Goal: Transaction & Acquisition: Obtain resource

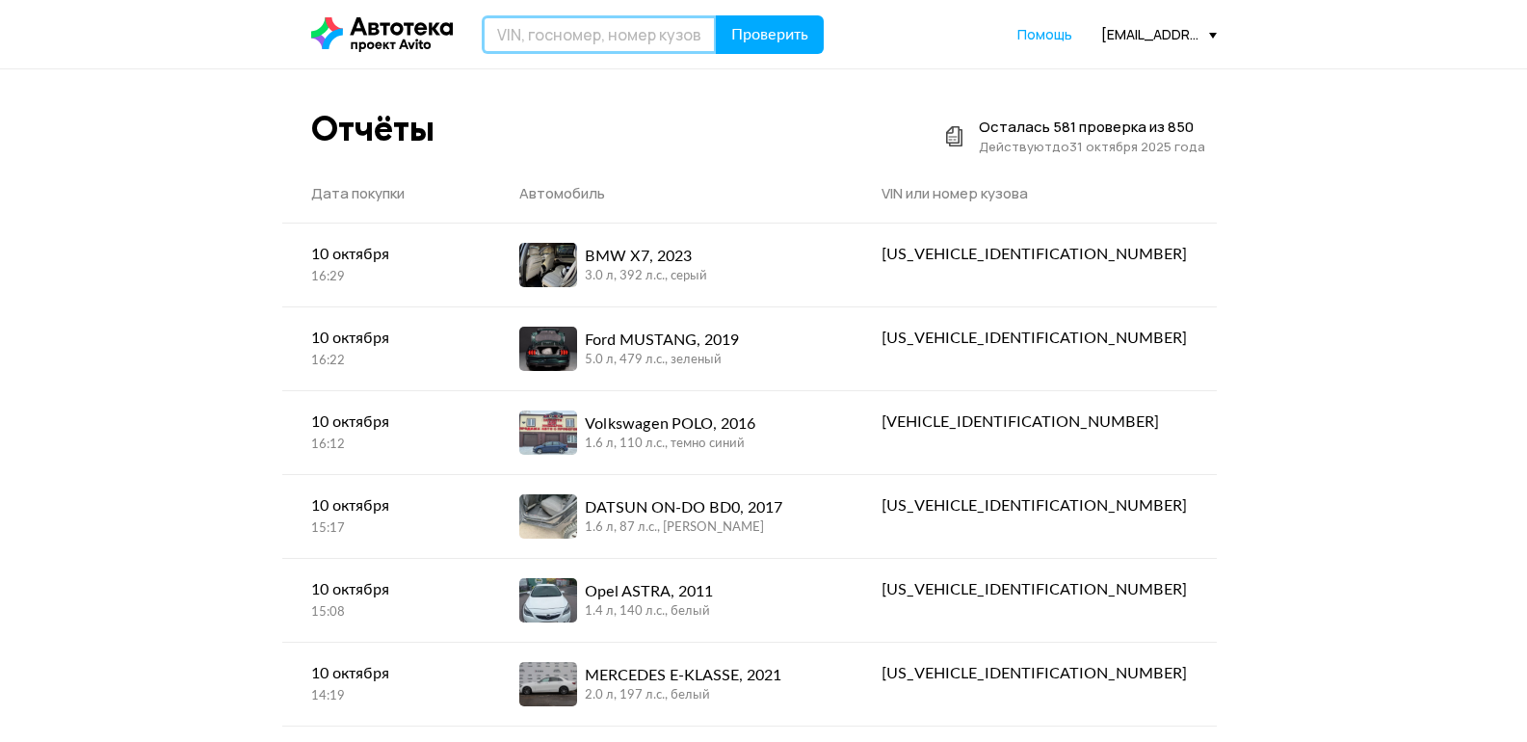
click at [660, 50] on input "text" at bounding box center [599, 34] width 235 height 39
paste input "[US_VEHICLE_IDENTIFICATION_NUMBER]"
type input "[US_VEHICLE_IDENTIFICATION_NUMBER]"
click at [762, 27] on span "Проверить" at bounding box center [769, 34] width 77 height 15
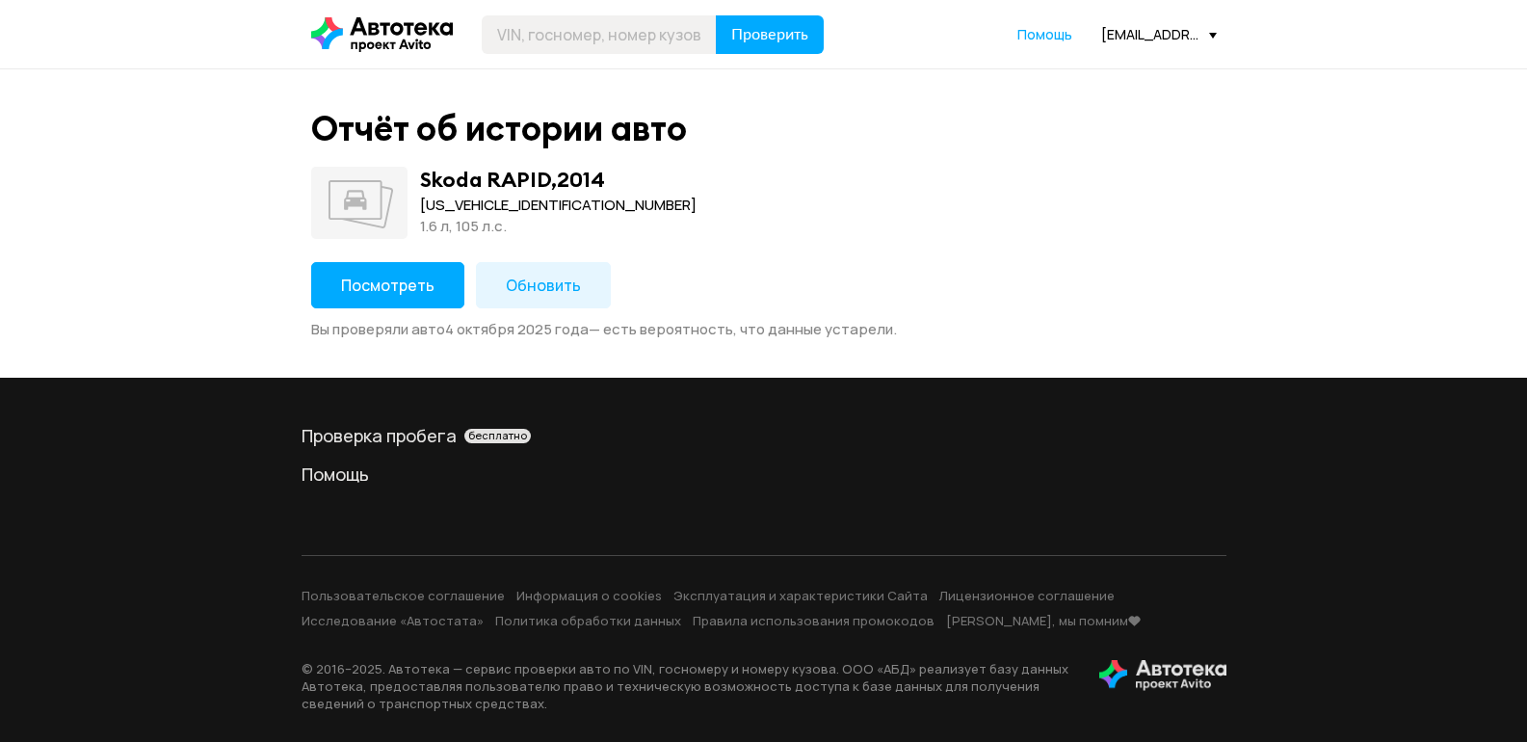
click at [560, 282] on span "Обновить" at bounding box center [543, 284] width 75 height 21
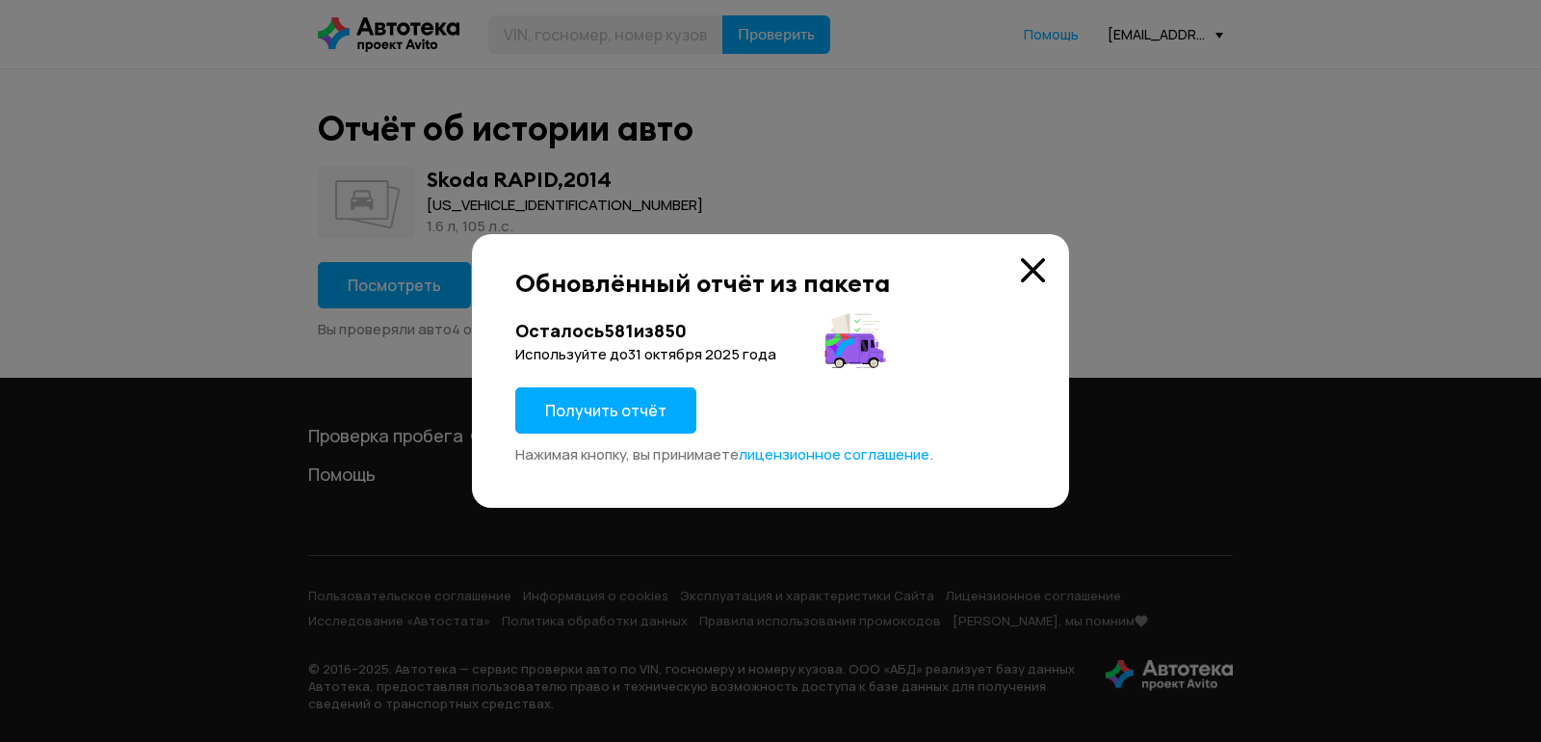
click at [619, 400] on span "Получить отчёт" at bounding box center [605, 410] width 121 height 21
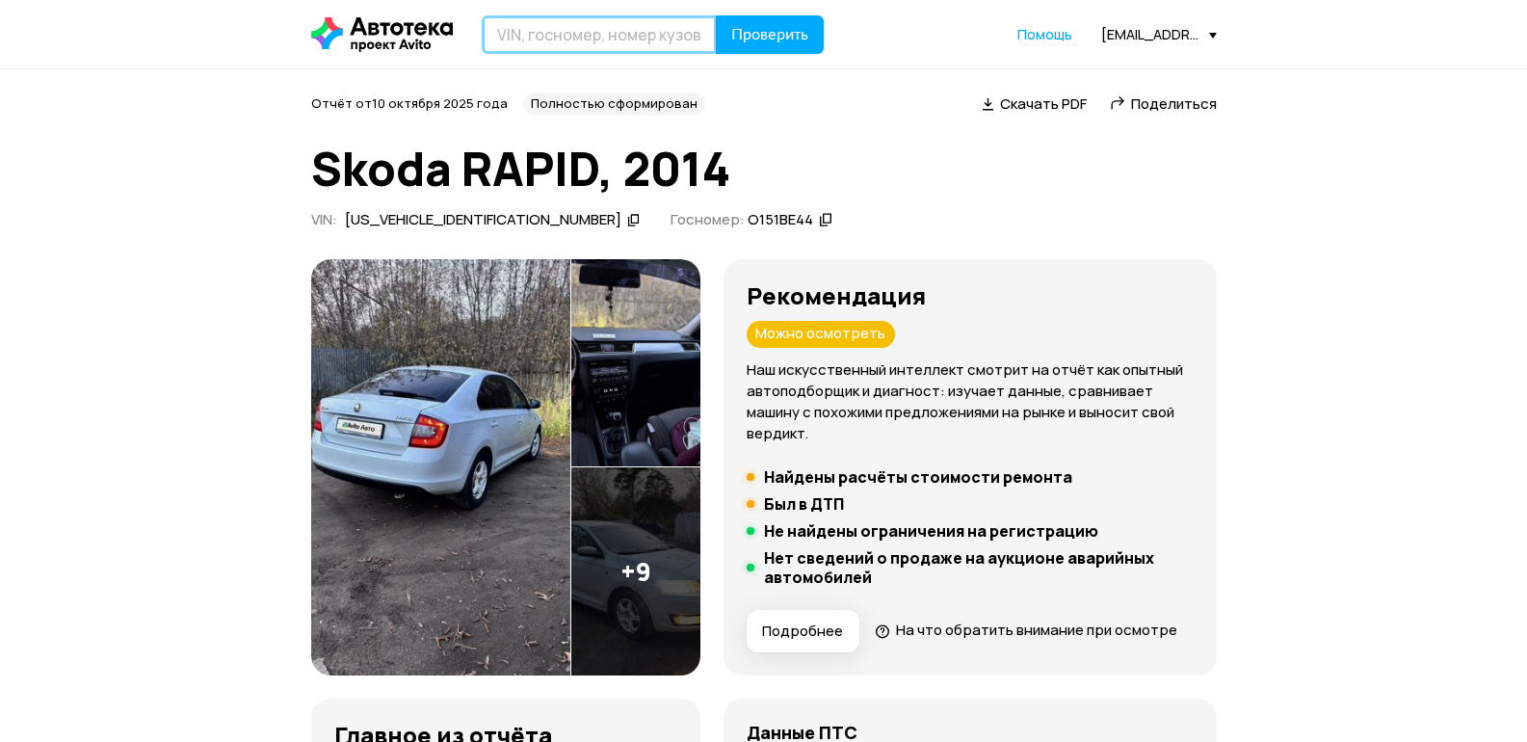
click at [650, 44] on input "text" at bounding box center [599, 34] width 235 height 39
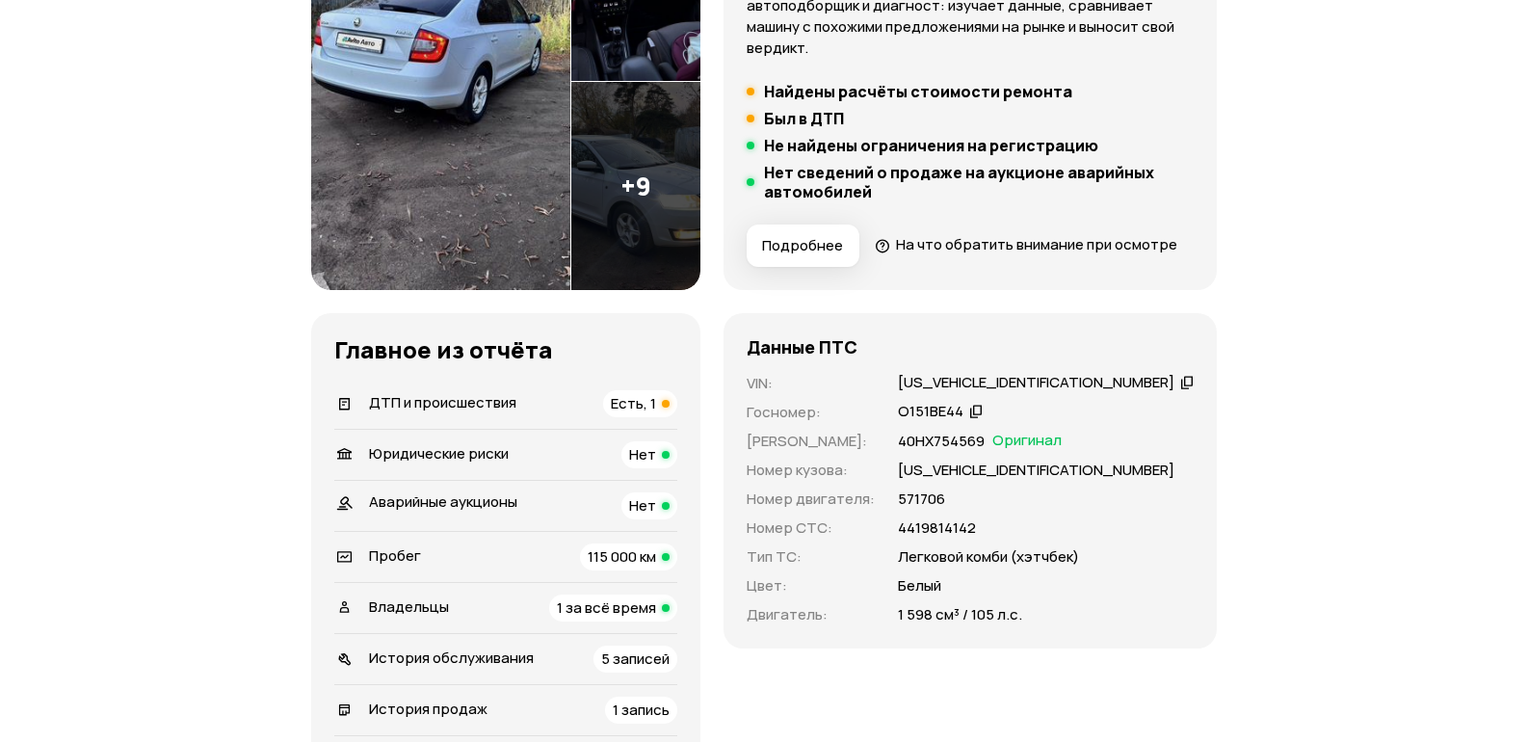
scroll to position [578, 0]
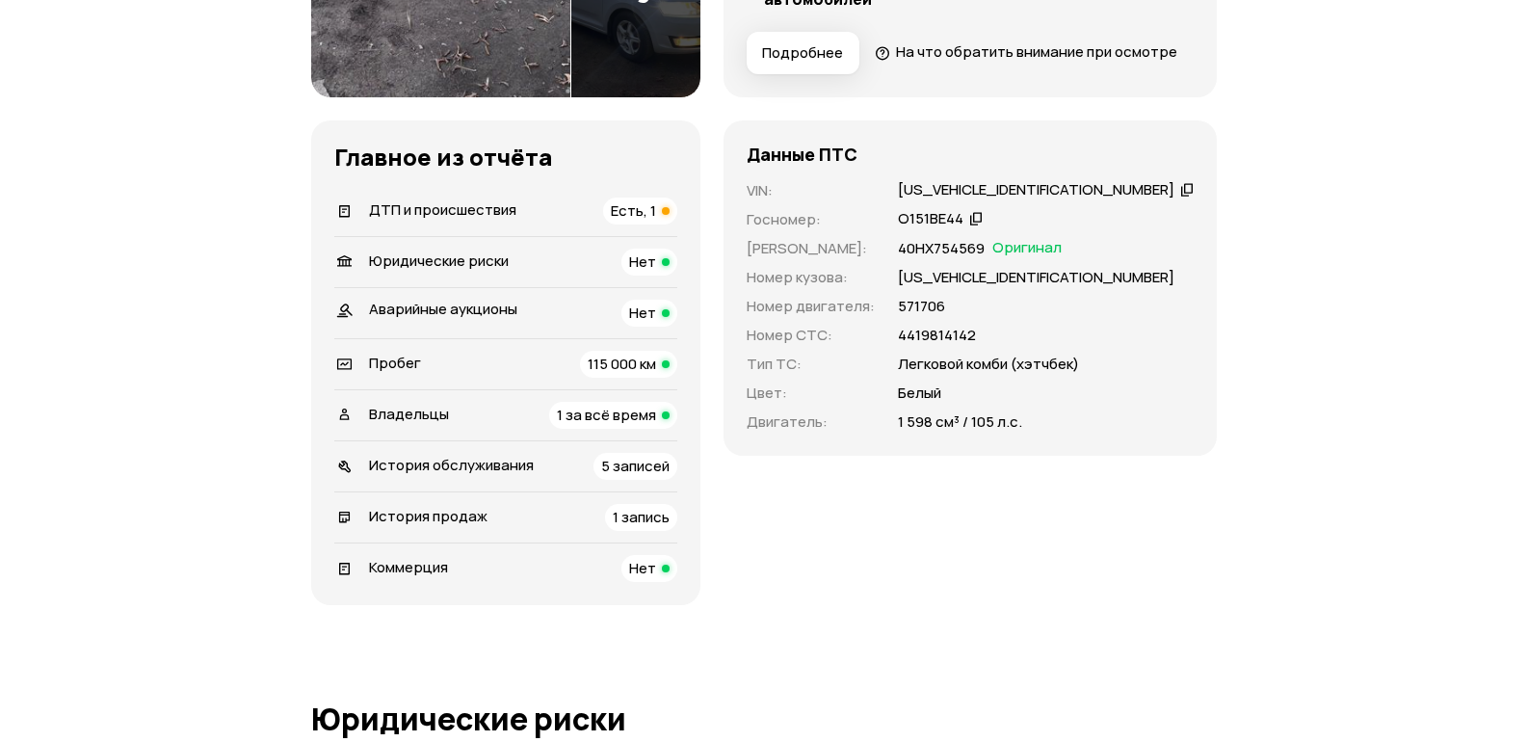
click at [648, 531] on div "История продаж 1 запись" at bounding box center [505, 517] width 343 height 27
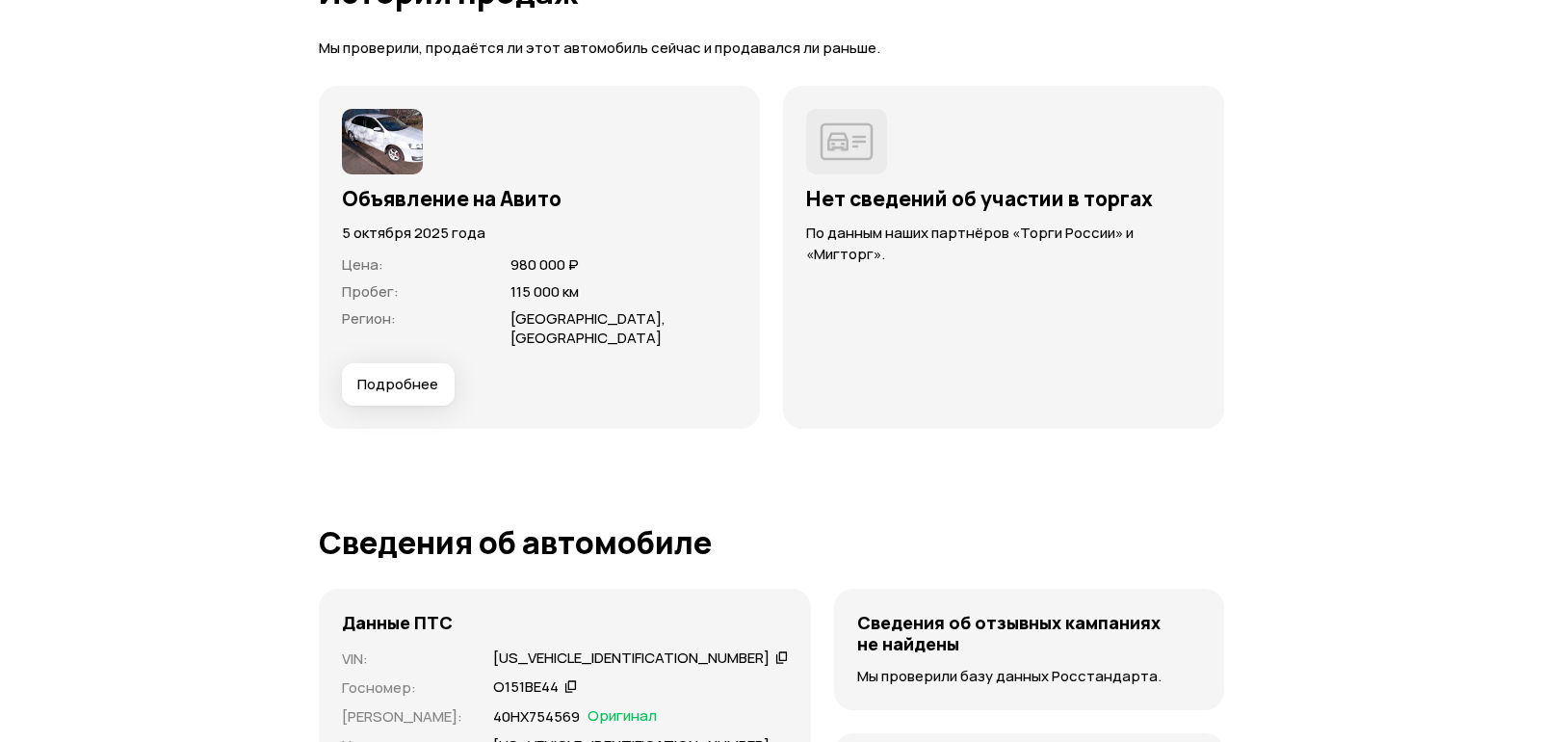
scroll to position [5409, 0]
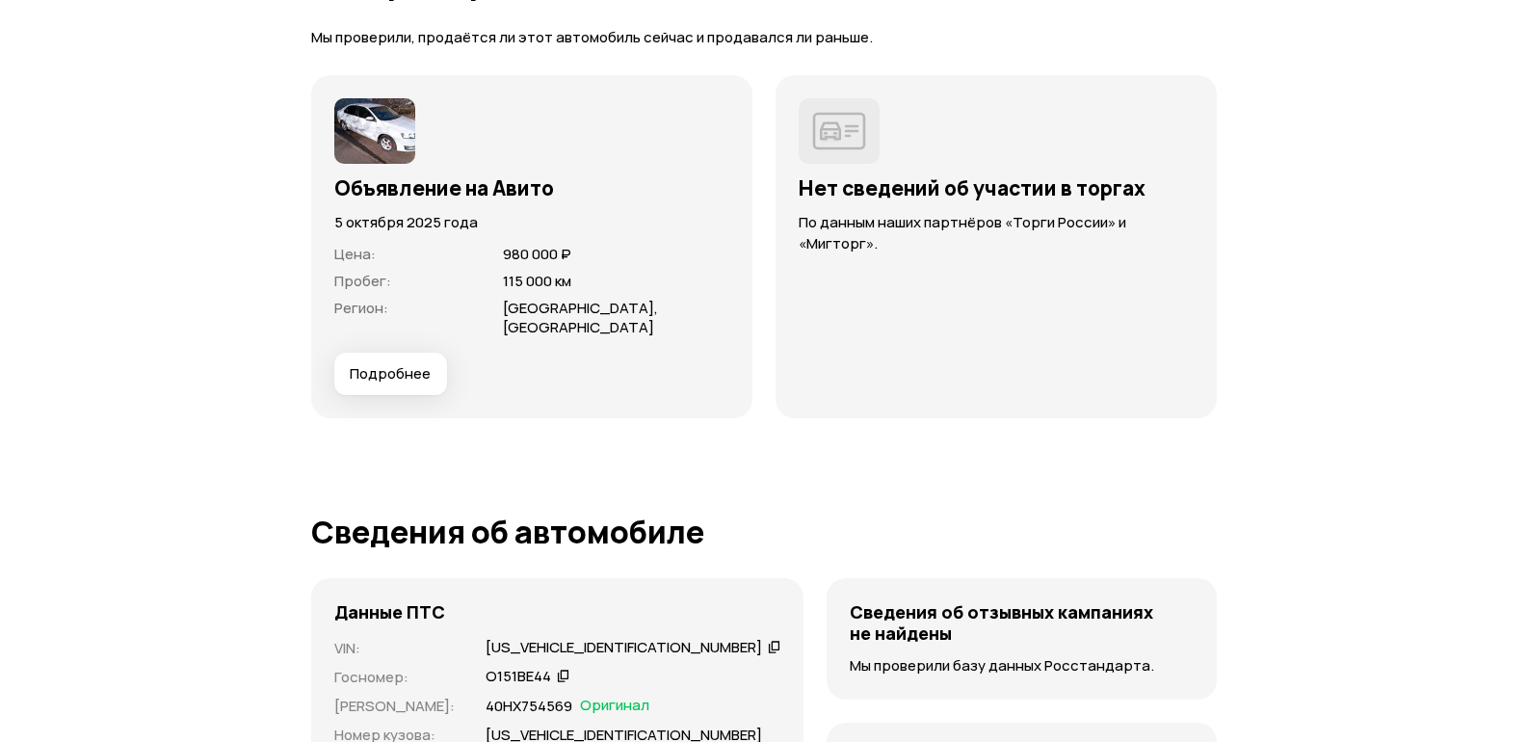
click at [389, 383] on span "Подробнее" at bounding box center [390, 373] width 81 height 19
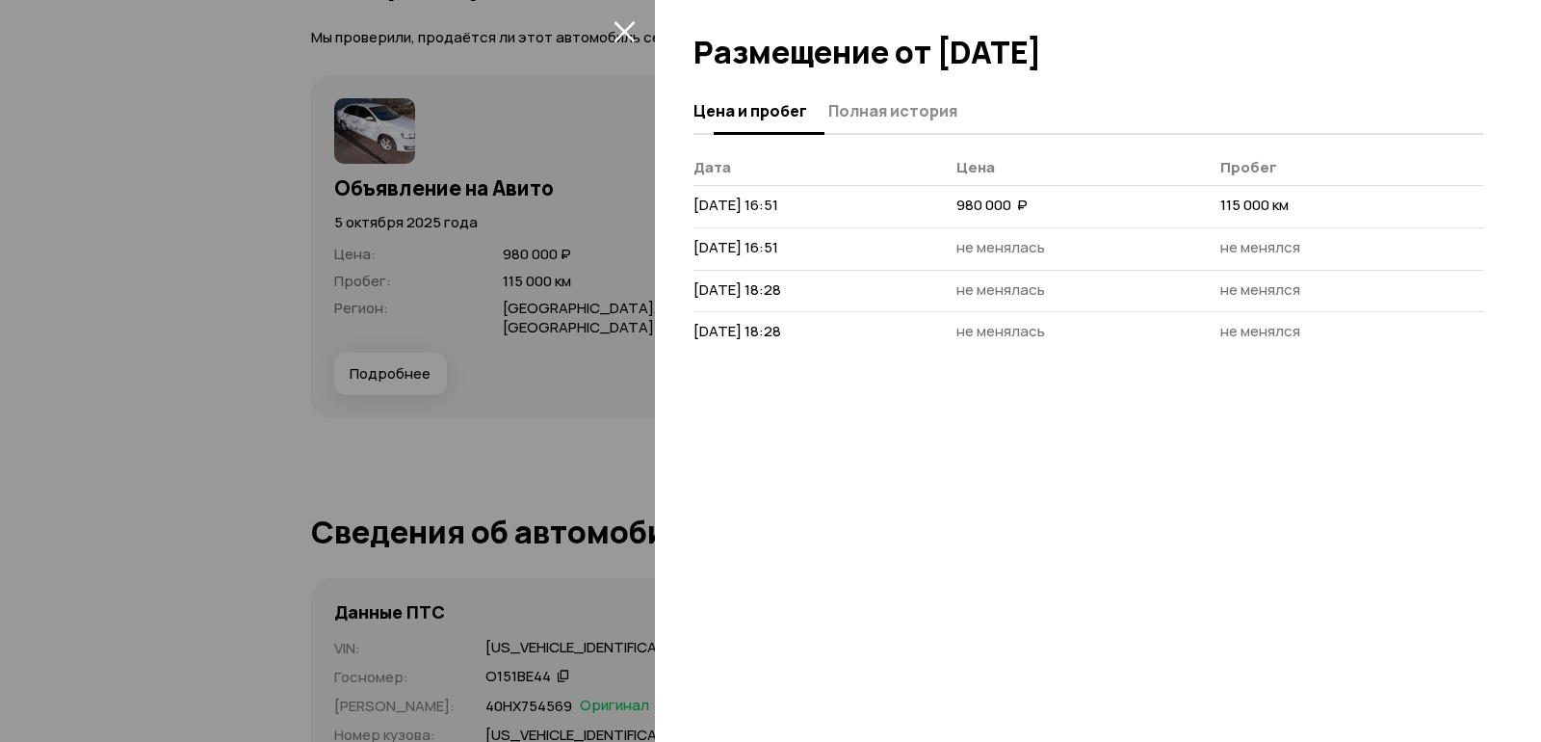
click at [856, 105] on span "Полная история" at bounding box center [892, 110] width 129 height 19
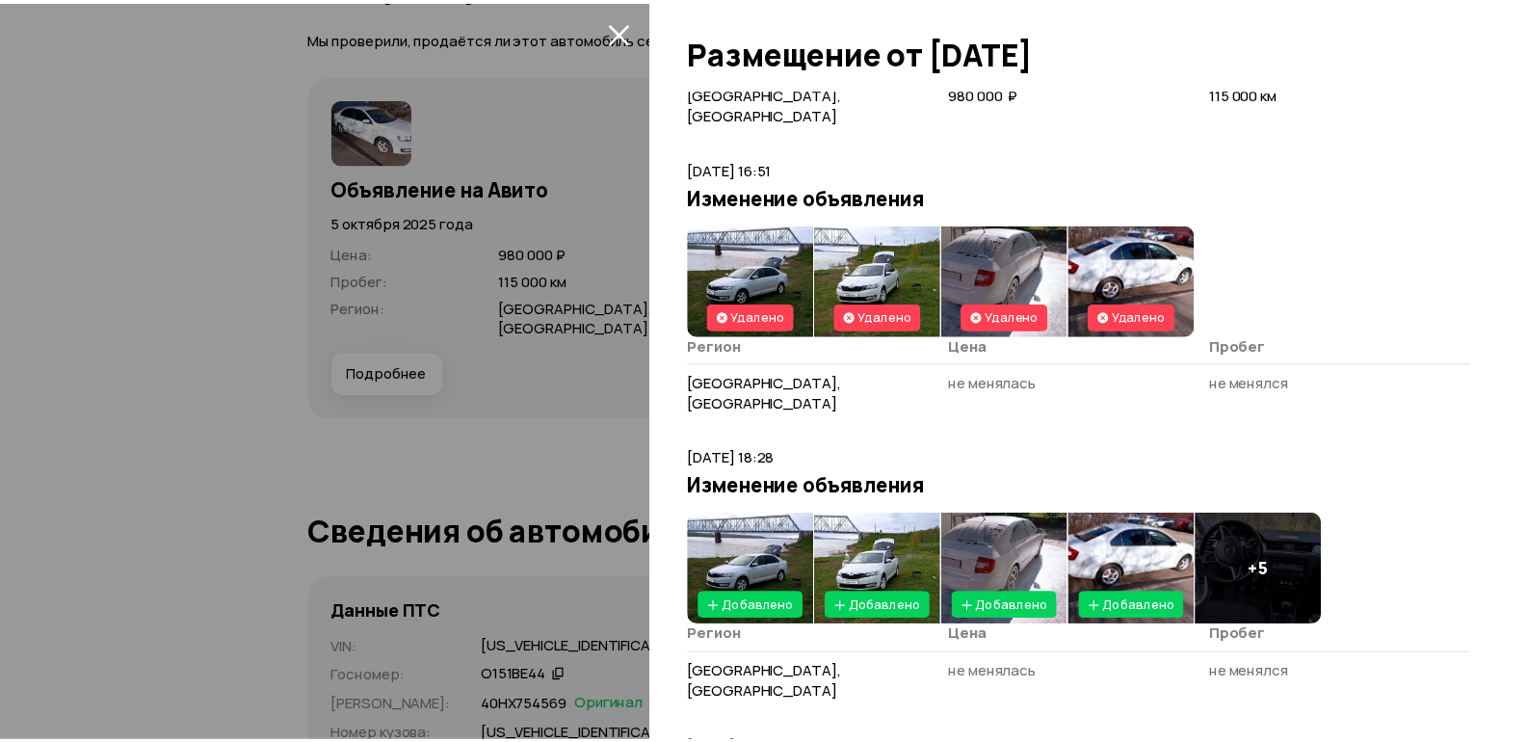
scroll to position [0, 0]
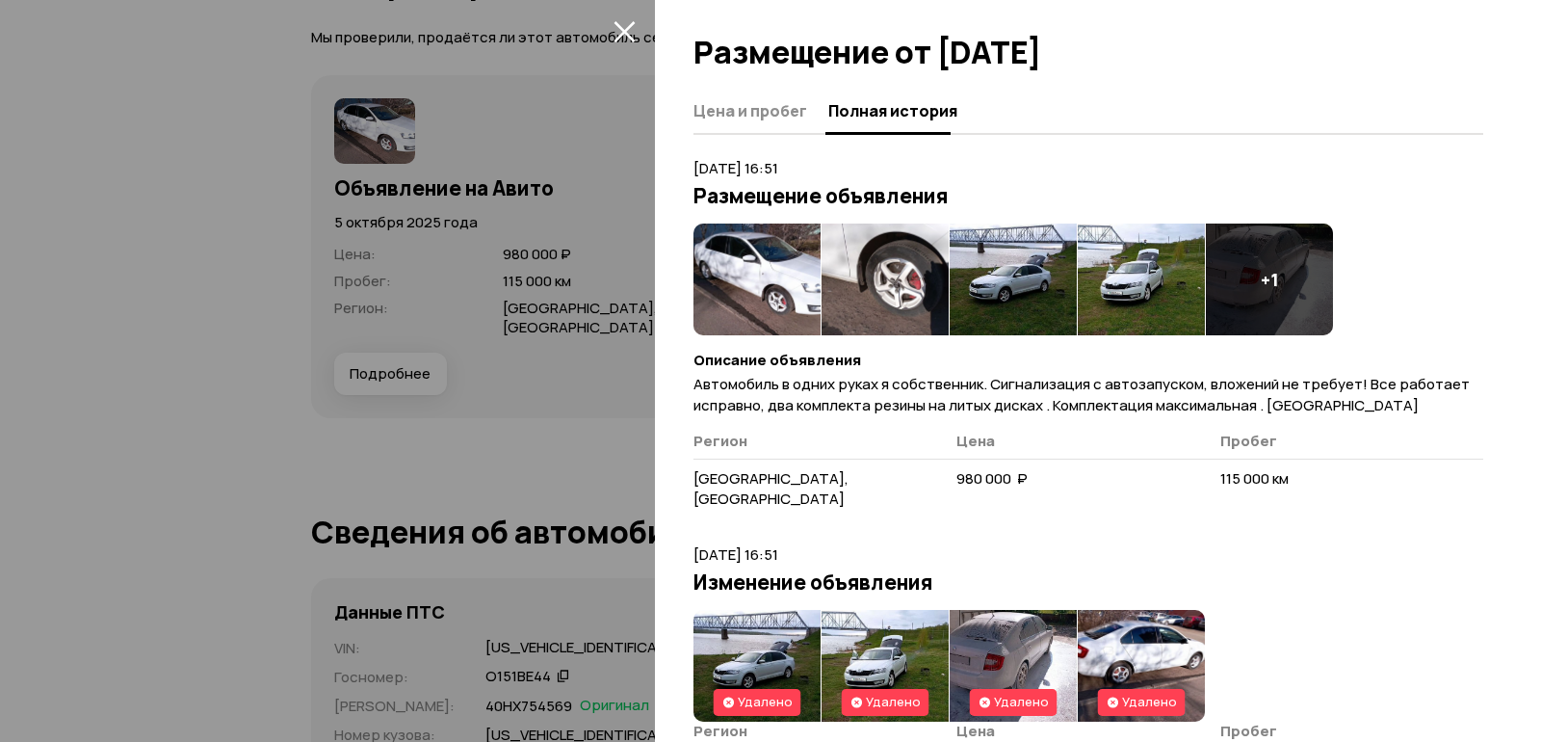
click at [765, 237] on img at bounding box center [756, 279] width 127 height 112
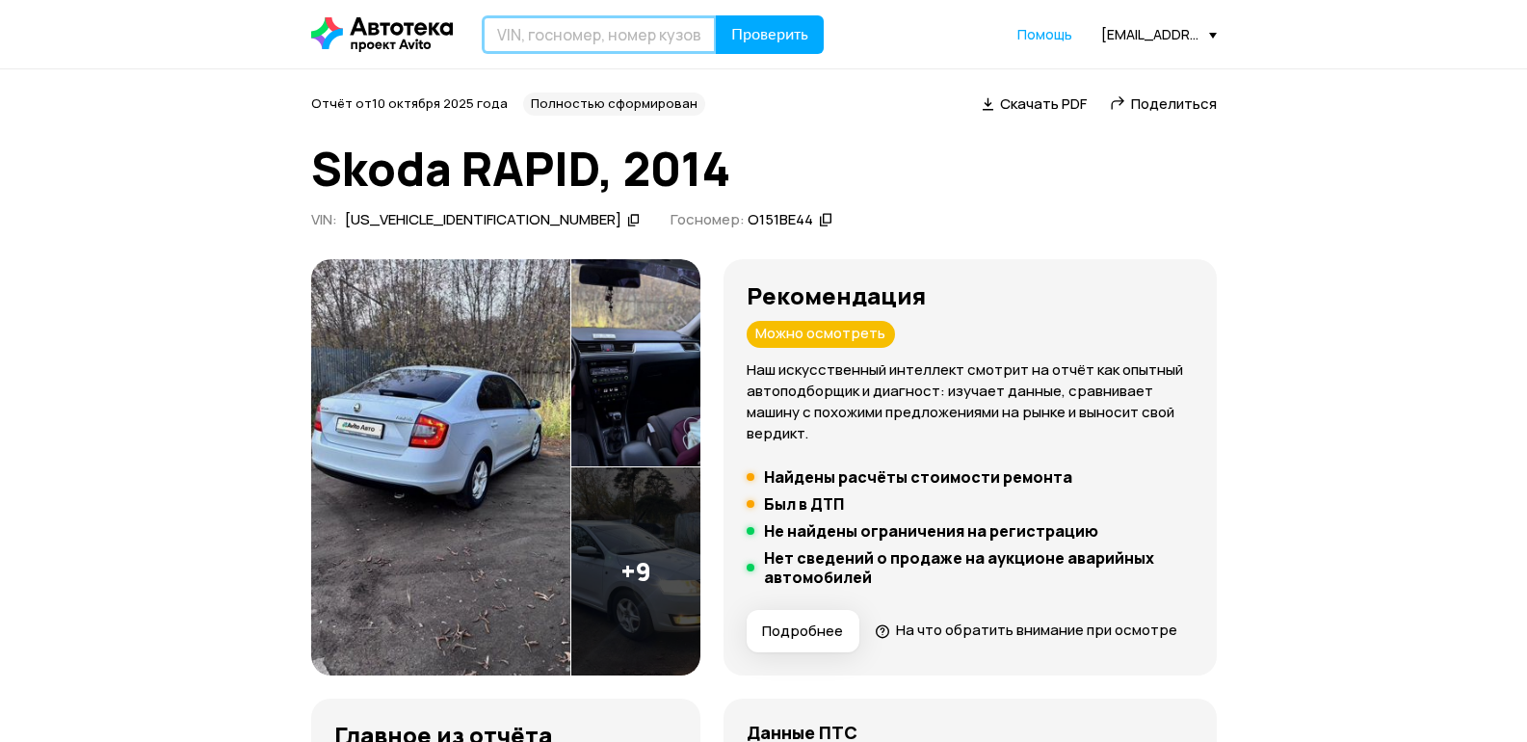
click at [563, 31] on input "text" at bounding box center [599, 34] width 235 height 39
paste input "[VEHICLE_IDENTIFICATION_NUMBER]"
type input "[VEHICLE_IDENTIFICATION_NUMBER]"
click at [760, 29] on span "Проверить" at bounding box center [769, 34] width 77 height 15
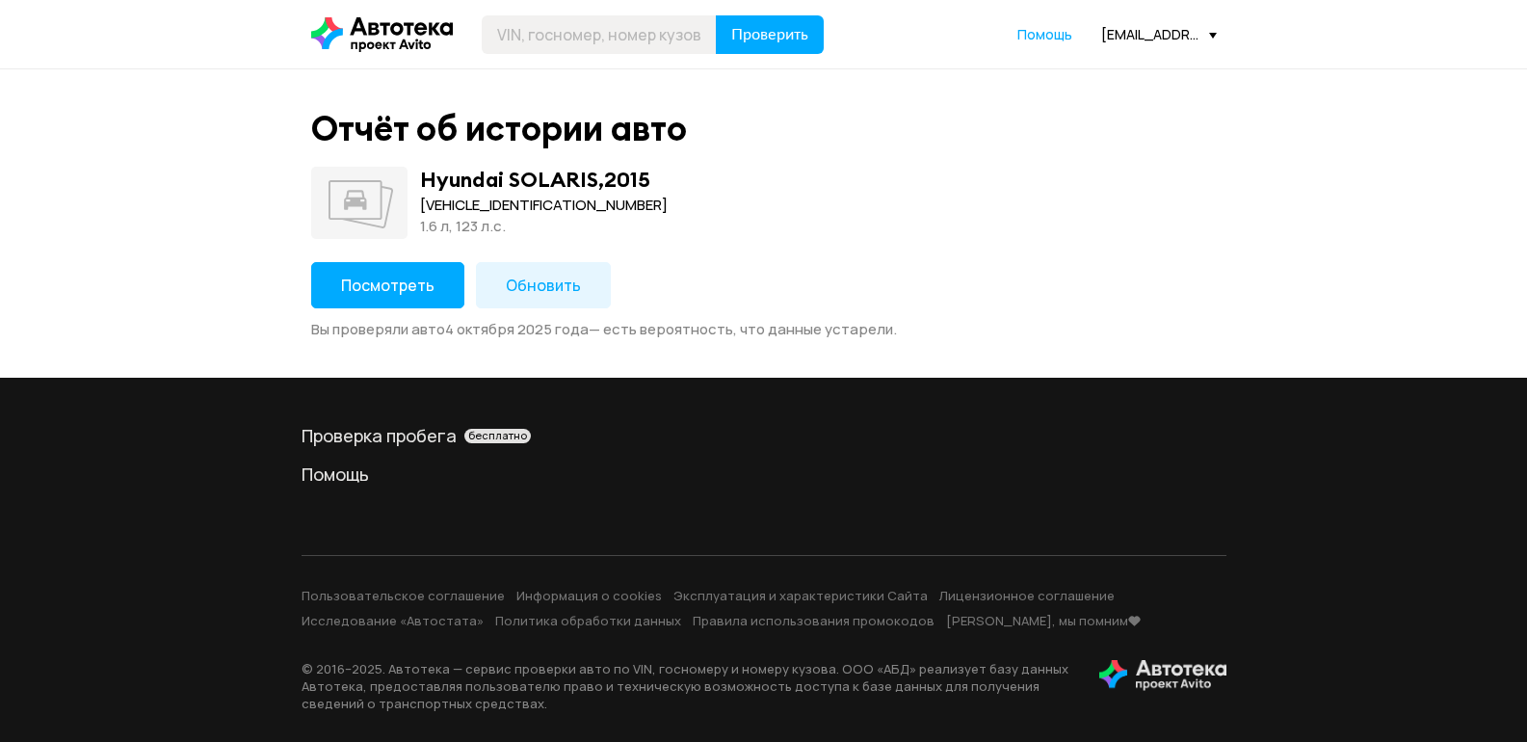
click at [536, 276] on span "Обновить" at bounding box center [543, 284] width 75 height 21
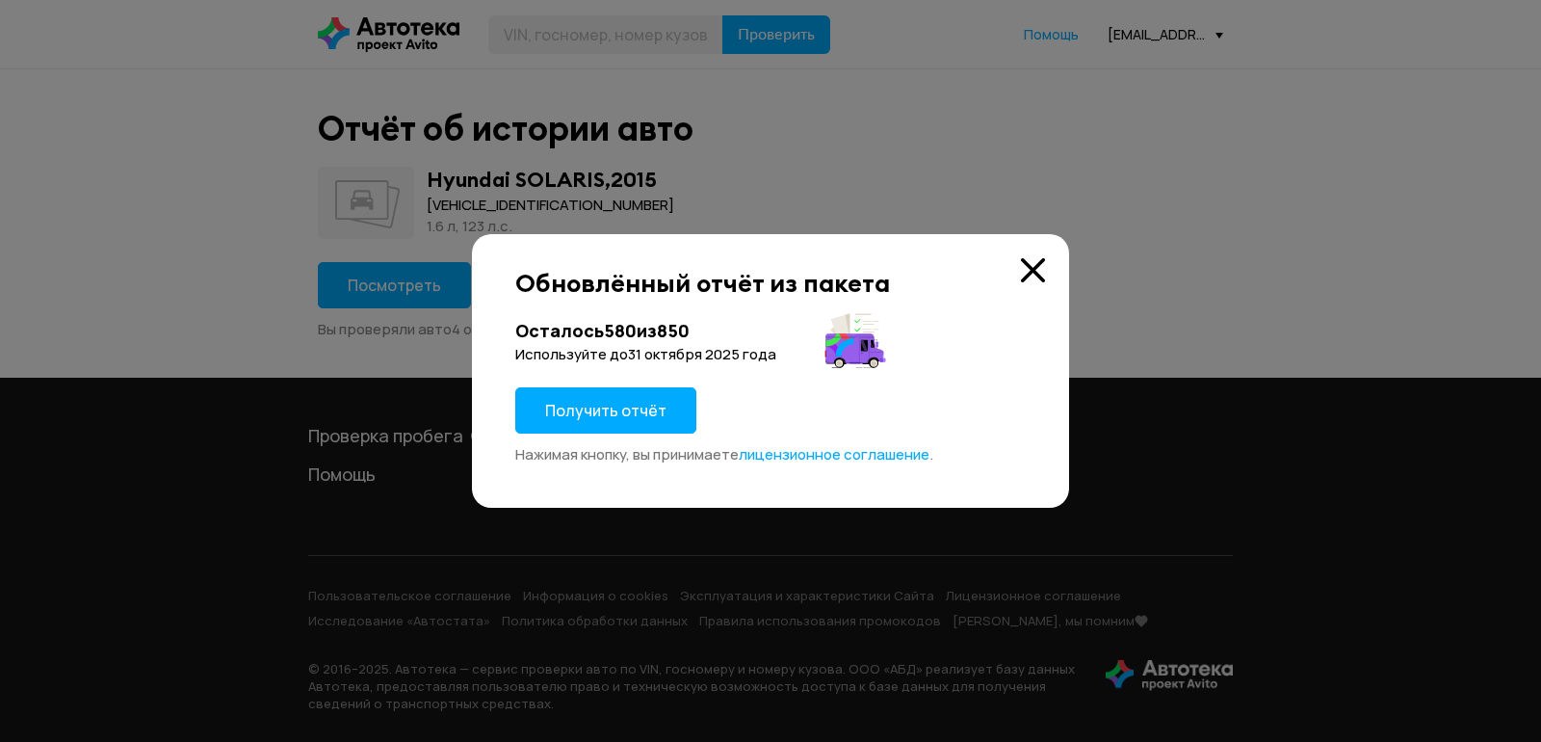
click at [600, 397] on button "Получить отчёт" at bounding box center [605, 410] width 181 height 46
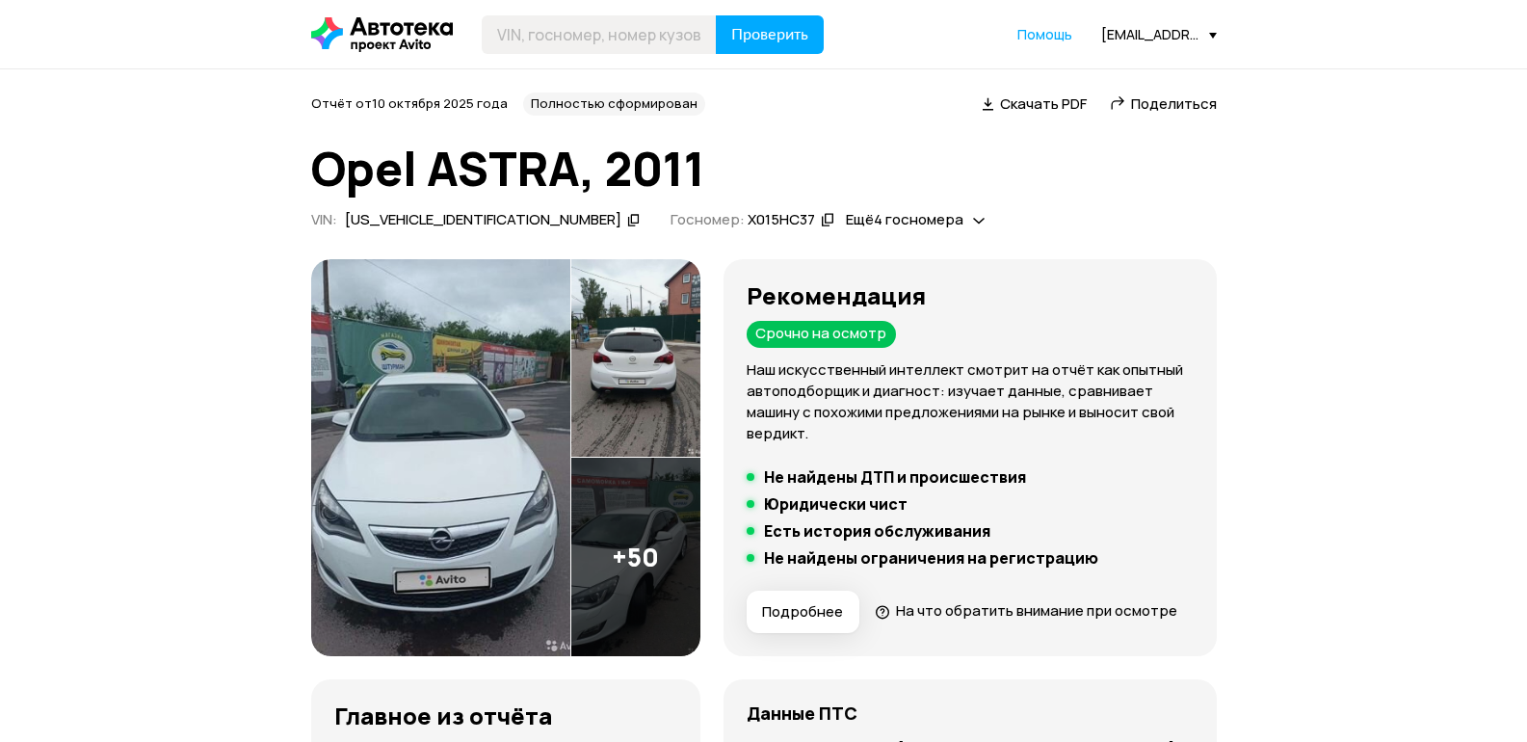
scroll to position [193, 0]
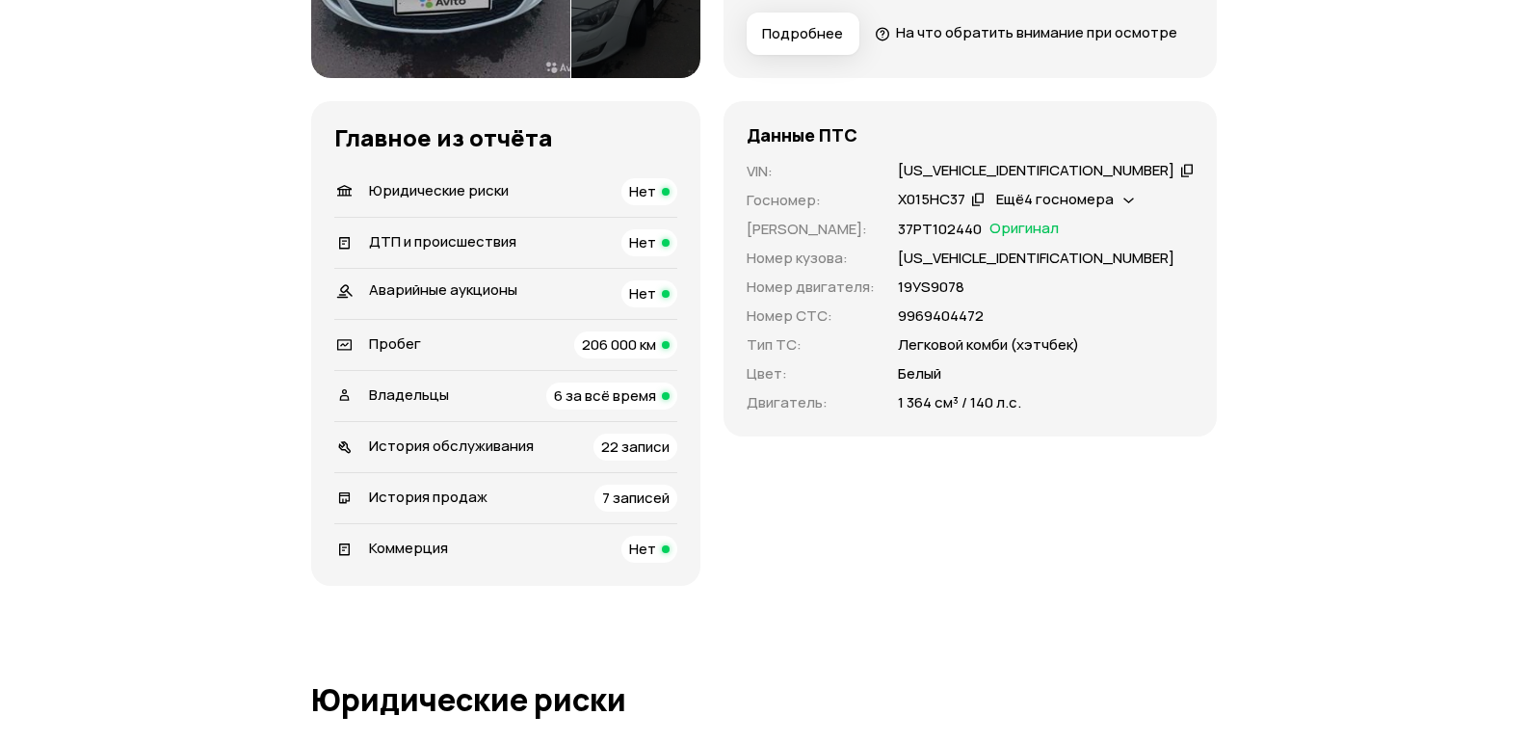
click at [648, 511] on div "7 записей" at bounding box center [635, 497] width 83 height 27
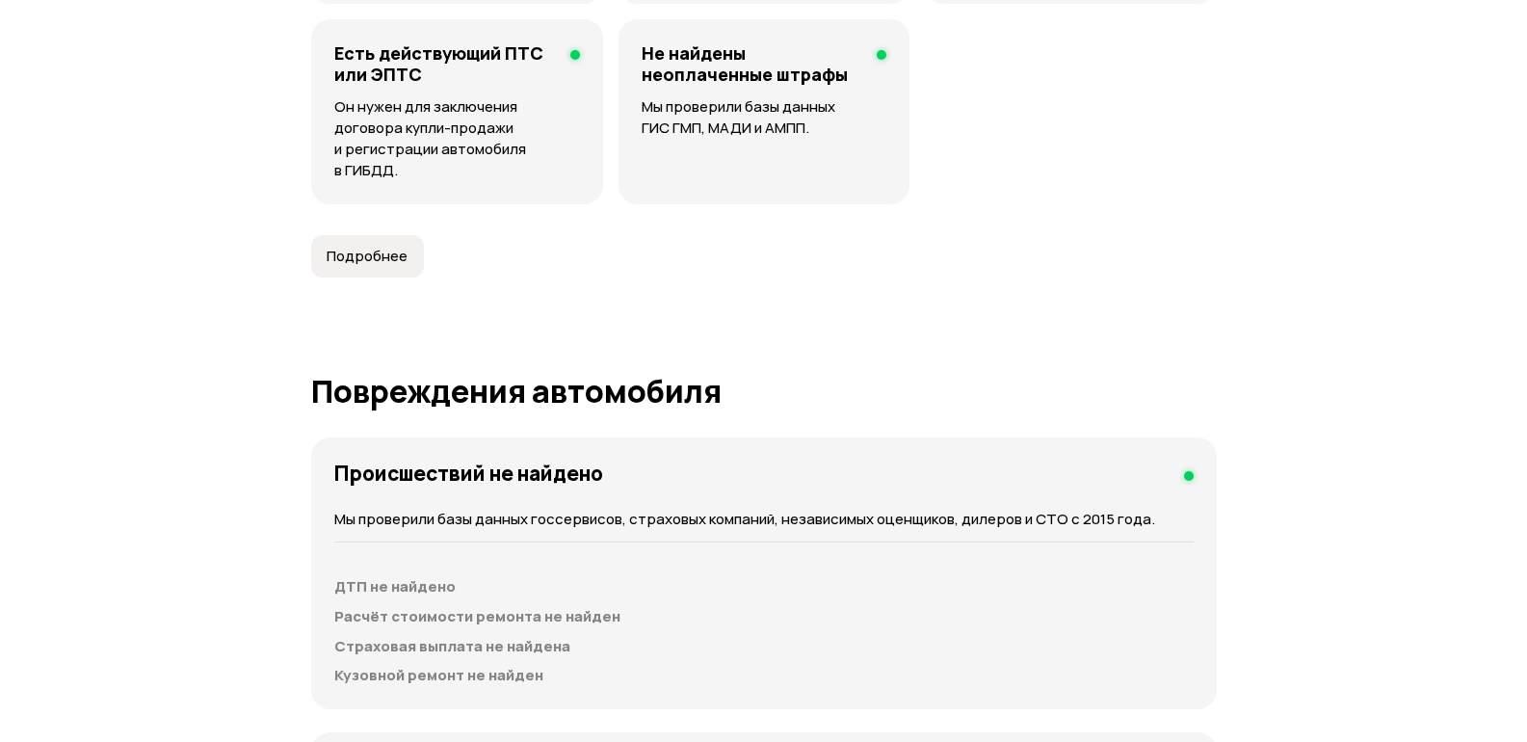
scroll to position [0, 0]
